Goal: Transaction & Acquisition: Purchase product/service

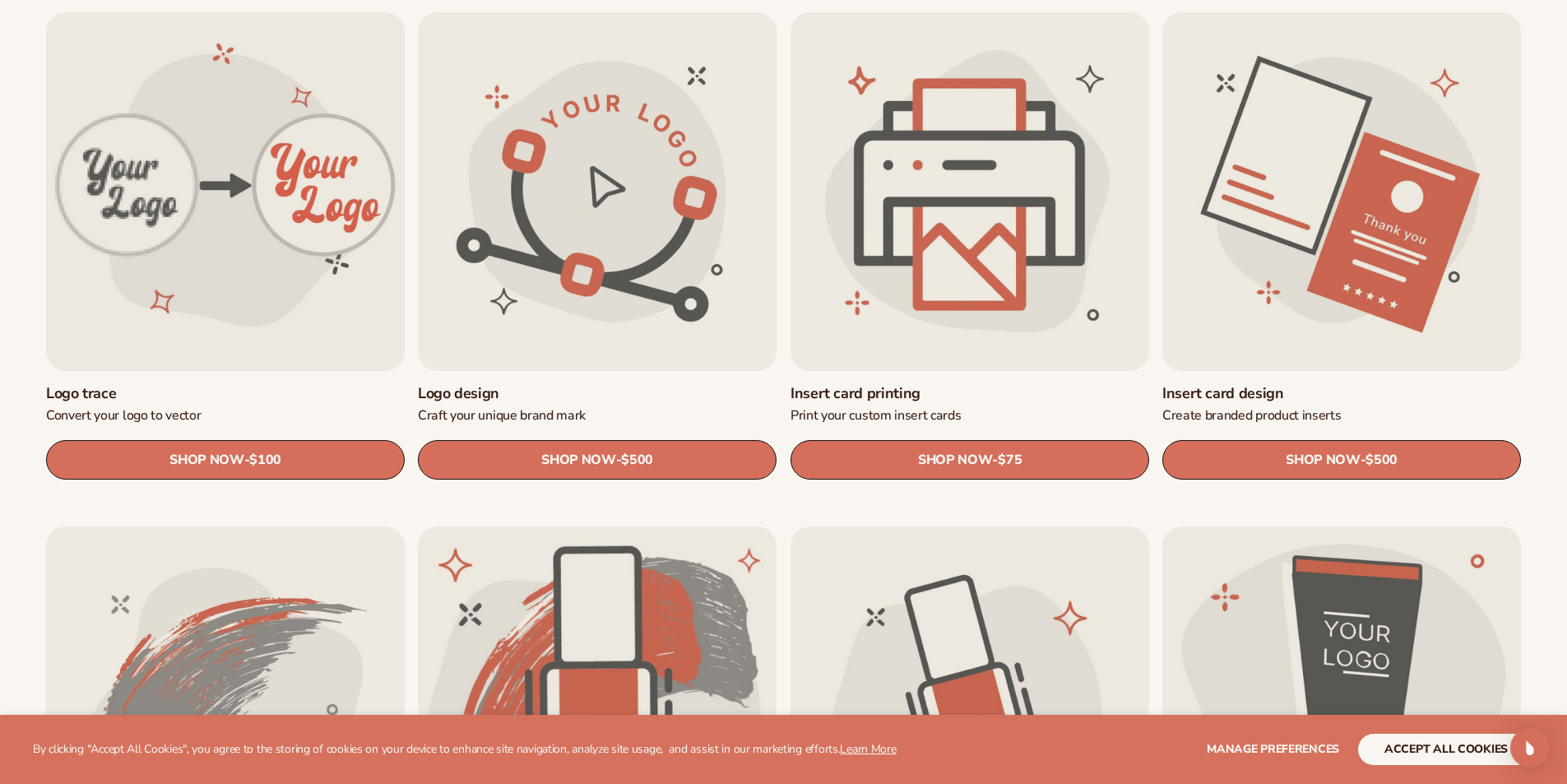
scroll to position [576, 0]
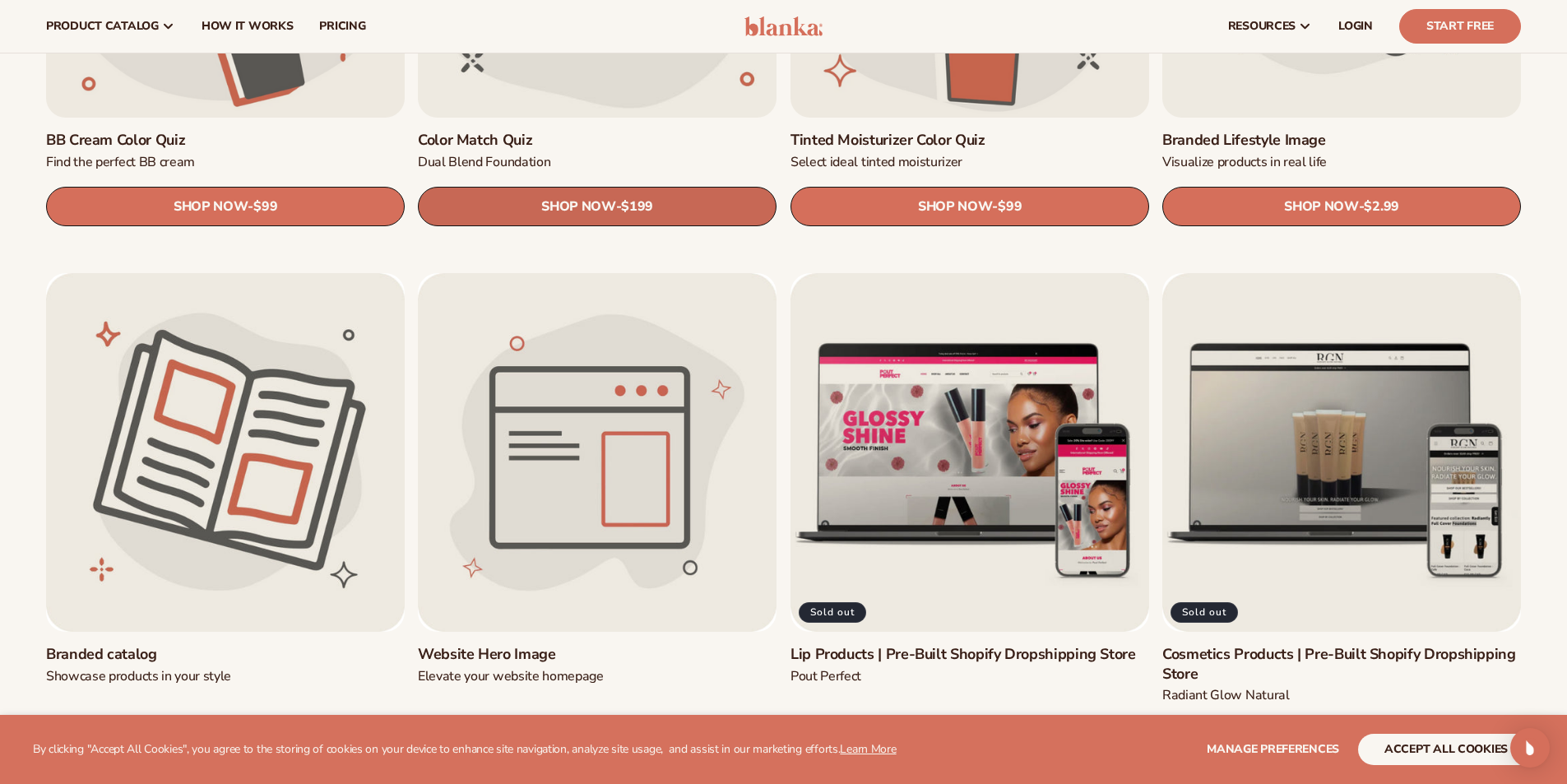
scroll to position [1563, 0]
